Goal: Task Accomplishment & Management: Complete application form

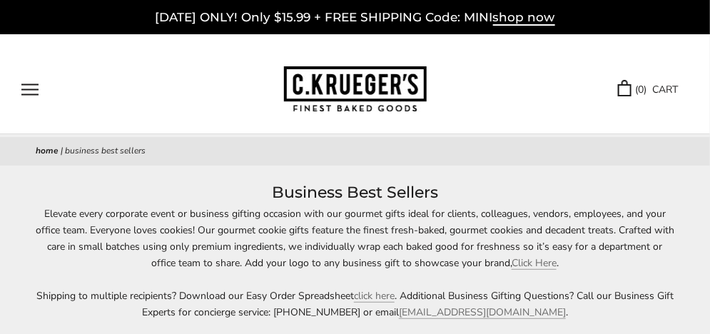
click at [32, 88] on button "Open navigation" at bounding box center [29, 89] width 17 height 12
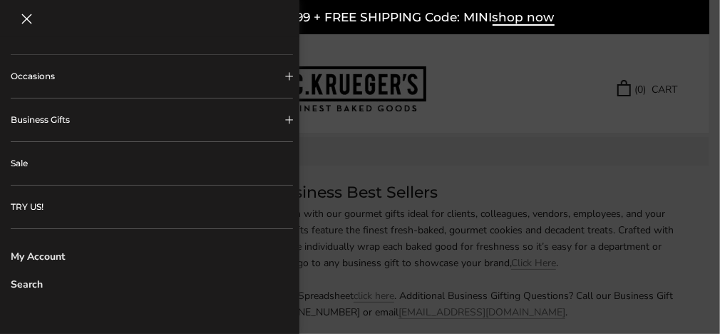
scroll to position [446, 0]
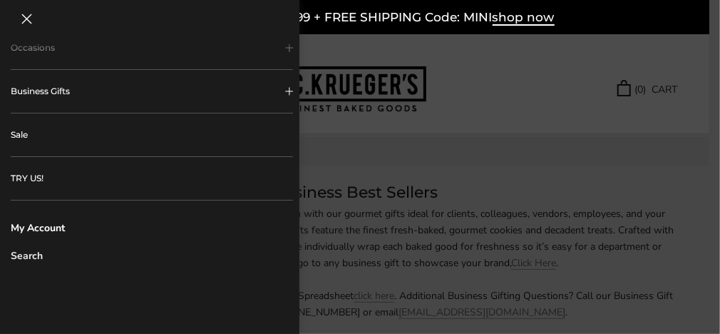
click at [48, 225] on link "My Account" at bounding box center [152, 227] width 282 height 15
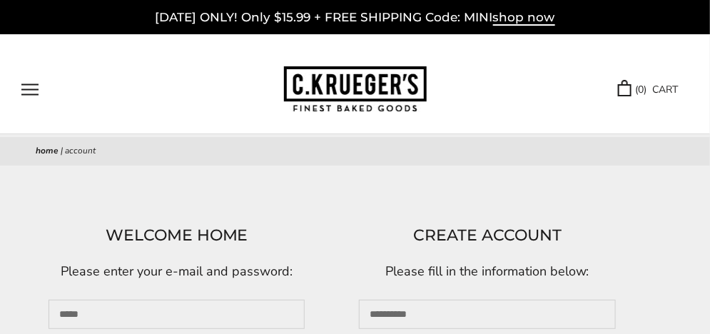
scroll to position [213, 0]
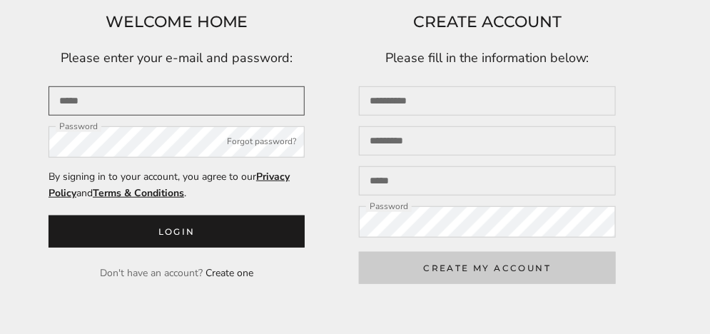
type input "**********"
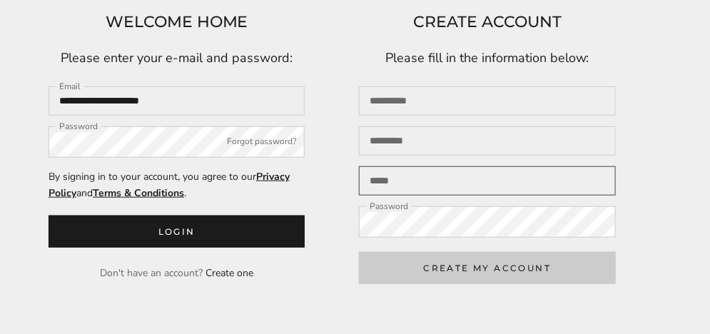
type input "**********"
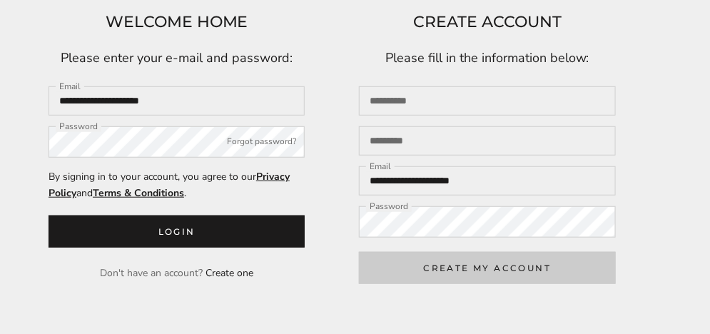
click at [444, 276] on button "CREATE MY ACCOUNT" at bounding box center [487, 268] width 256 height 32
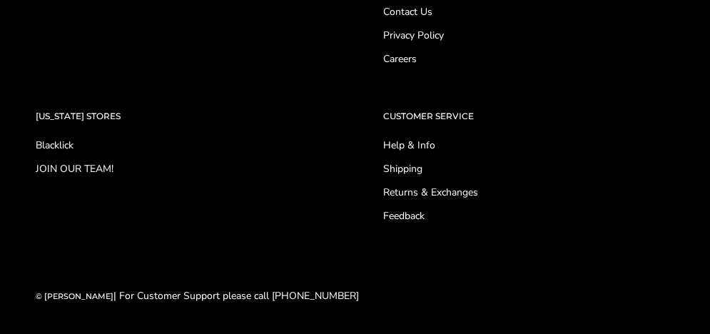
scroll to position [856, 0]
click at [423, 153] on link "Help & Info" at bounding box center [529, 145] width 291 height 15
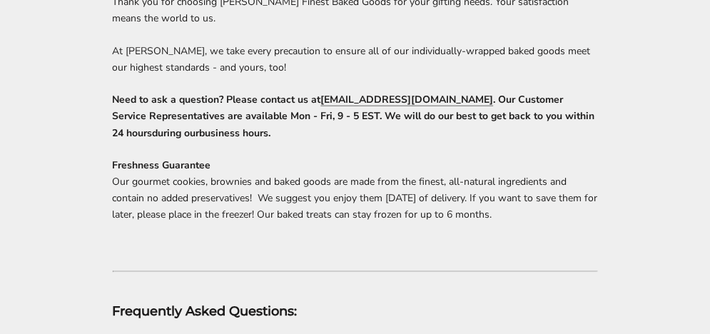
click at [396, 99] on link "[EMAIL_ADDRESS][DOMAIN_NAME]" at bounding box center [407, 100] width 173 height 14
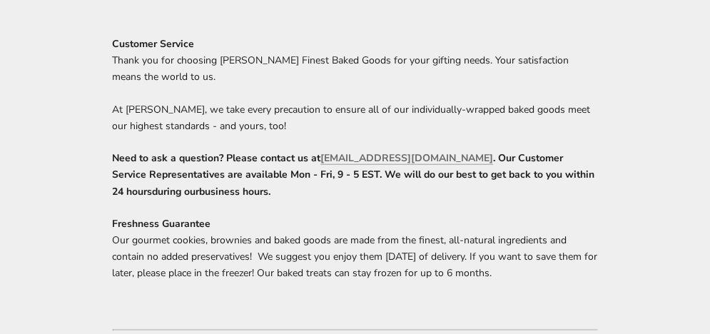
scroll to position [213, 0]
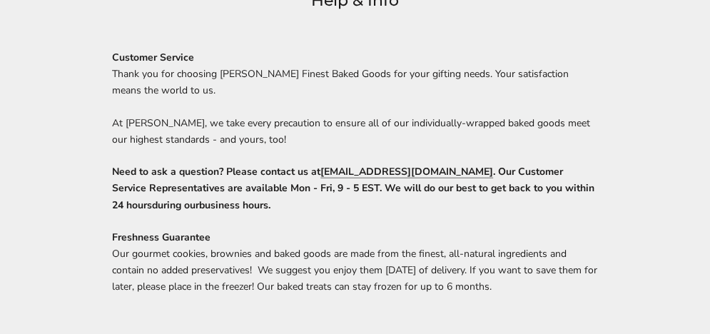
click at [359, 169] on link "[EMAIL_ADDRESS][DOMAIN_NAME]" at bounding box center [407, 172] width 173 height 14
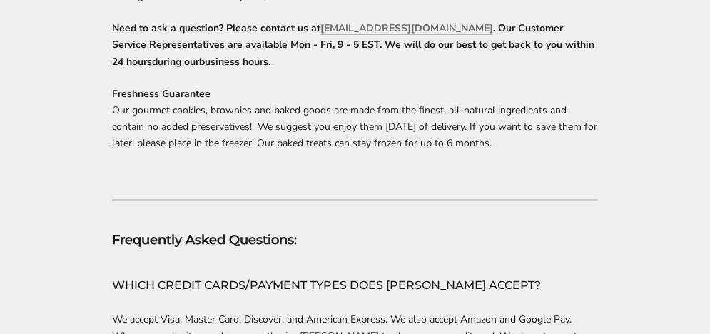
scroll to position [143, 0]
